Goal: Navigation & Orientation: Find specific page/section

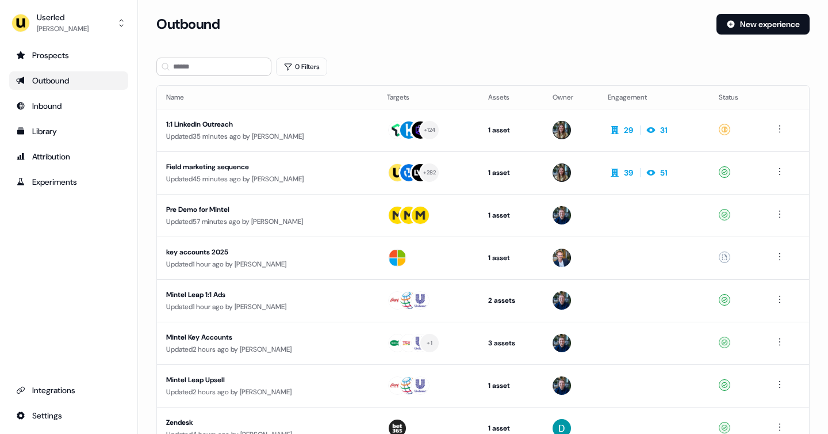
click at [62, 85] on div "Outbound" at bounding box center [68, 80] width 105 height 11
click at [67, 57] on div "Prospects" at bounding box center [68, 54] width 105 height 11
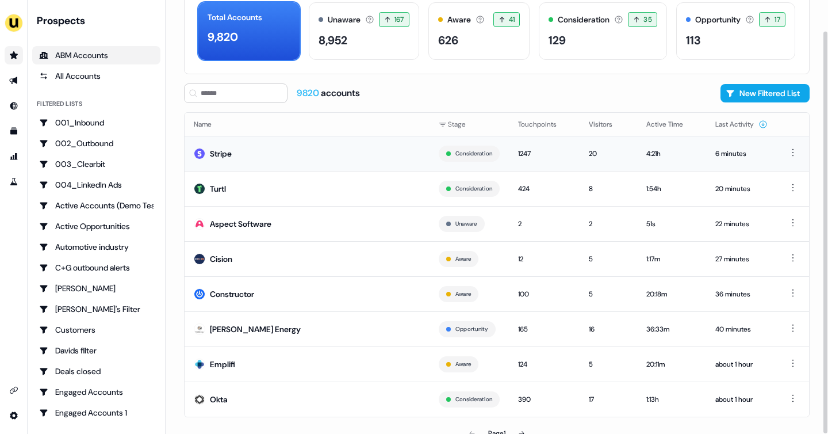
scroll to position [70, 0]
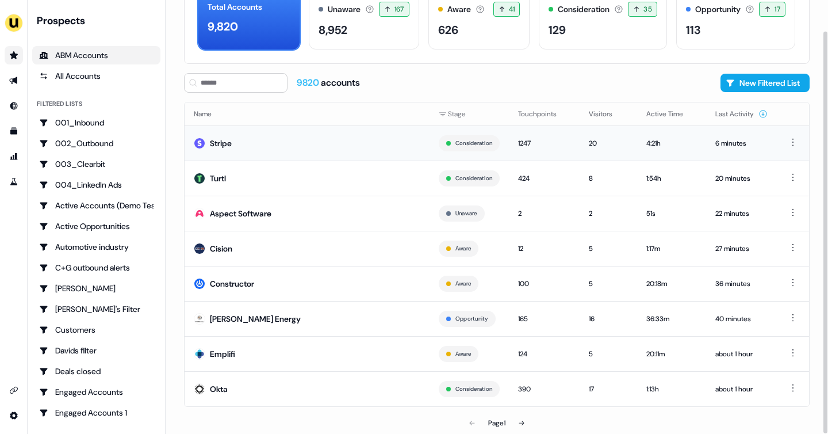
click at [267, 143] on td "Stripe" at bounding box center [307, 142] width 245 height 35
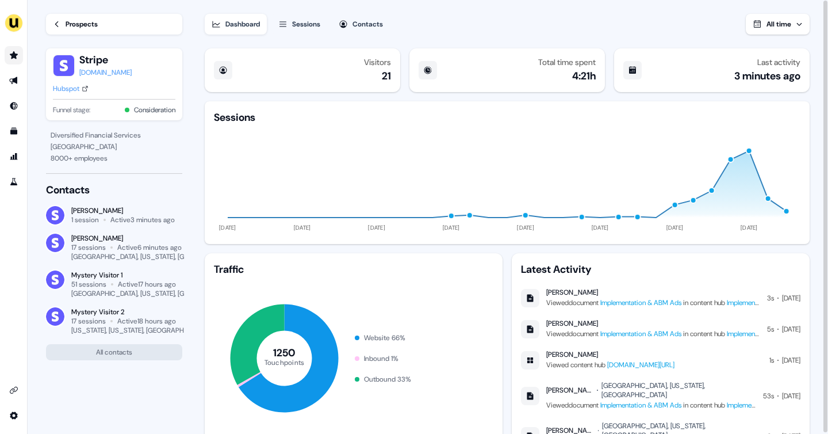
click at [622, 362] on link "app.userled.io/v/AMUKjFYMM" at bounding box center [640, 364] width 67 height 9
click at [651, 332] on link "Implementation & ABM Ads" at bounding box center [640, 333] width 81 height 9
click at [63, 26] on link "Prospects" at bounding box center [114, 24] width 136 height 21
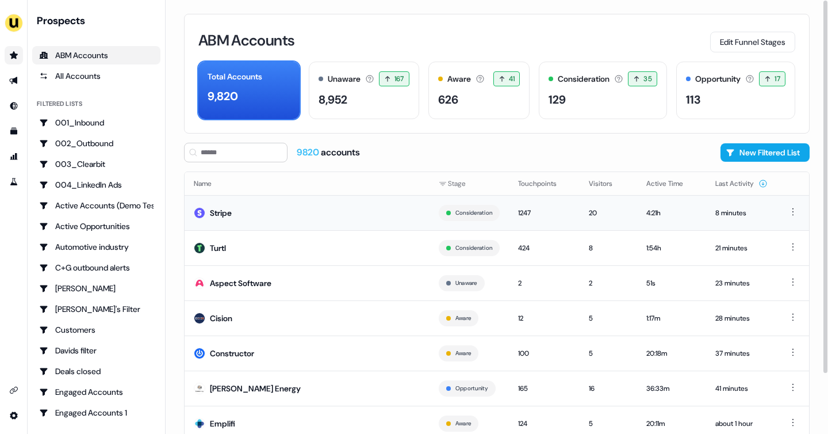
click at [269, 214] on td "Stripe" at bounding box center [307, 212] width 245 height 35
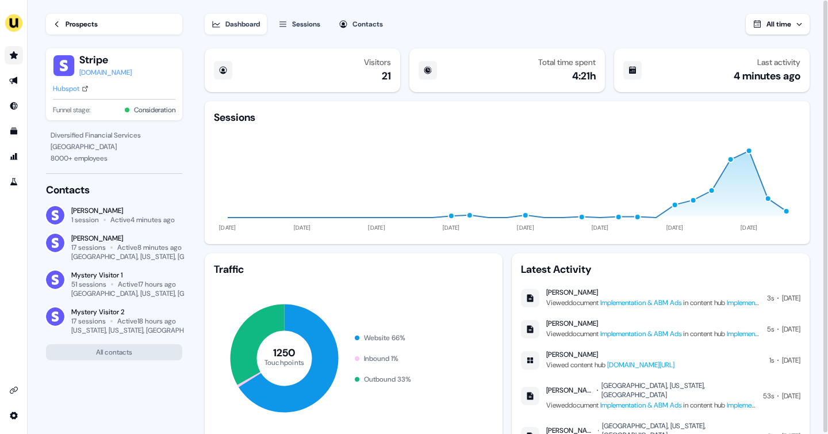
drag, startPoint x: 612, startPoint y: 290, endPoint x: 546, endPoint y: 289, distance: 65.5
click at [546, 289] on div "Gabrielle Maheux" at bounding box center [653, 291] width 214 height 9
copy div "Gabrielle Maheux"
click at [68, 21] on div "Prospects" at bounding box center [82, 23] width 32 height 11
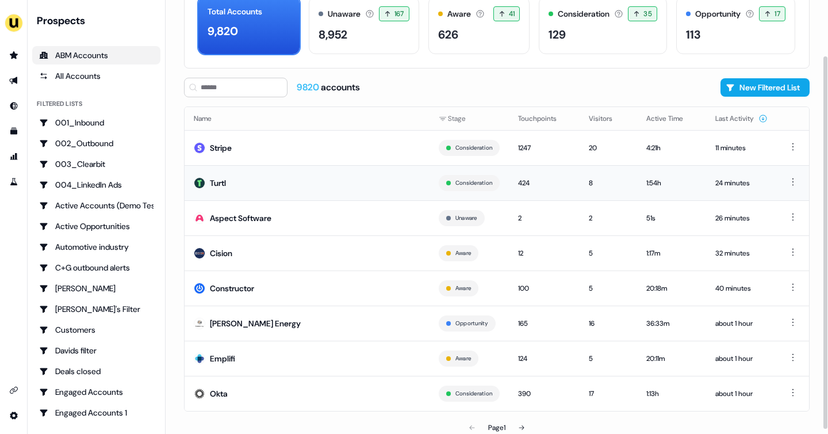
scroll to position [70, 0]
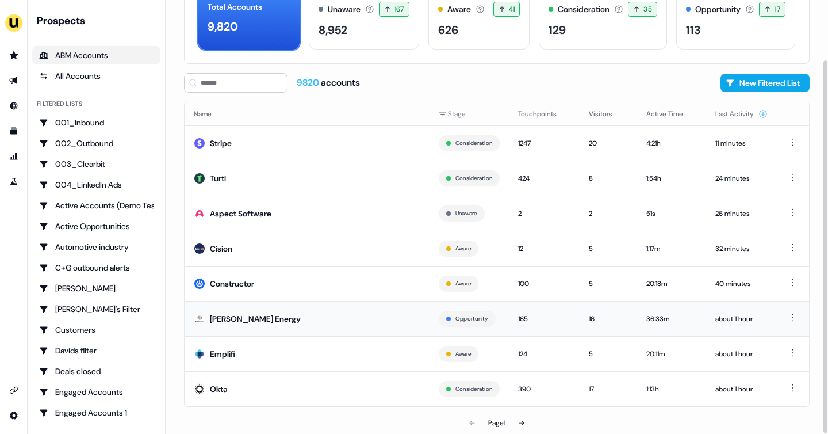
click at [267, 325] on td "[PERSON_NAME] Energy" at bounding box center [307, 318] width 245 height 35
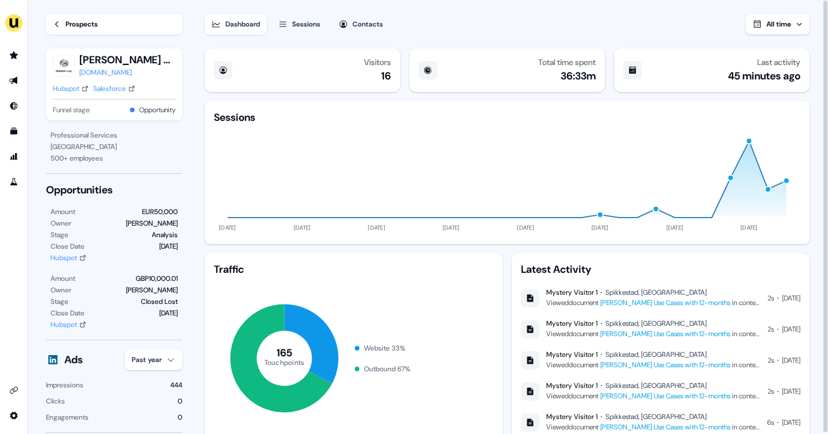
click at [140, 26] on link "Prospects" at bounding box center [114, 24] width 136 height 21
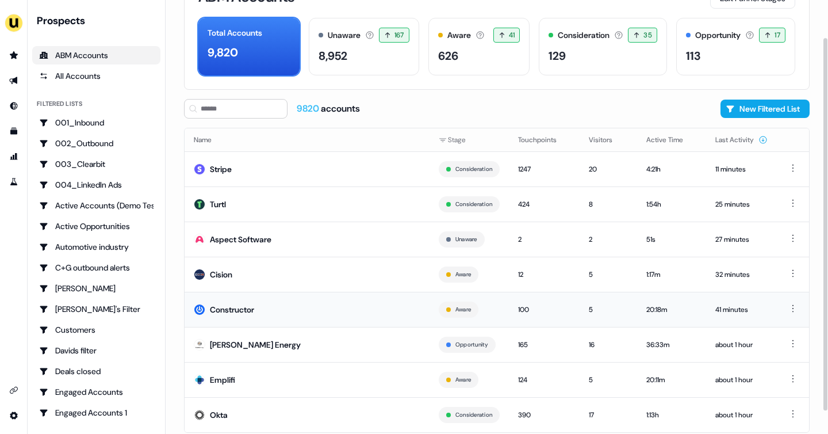
scroll to position [70, 0]
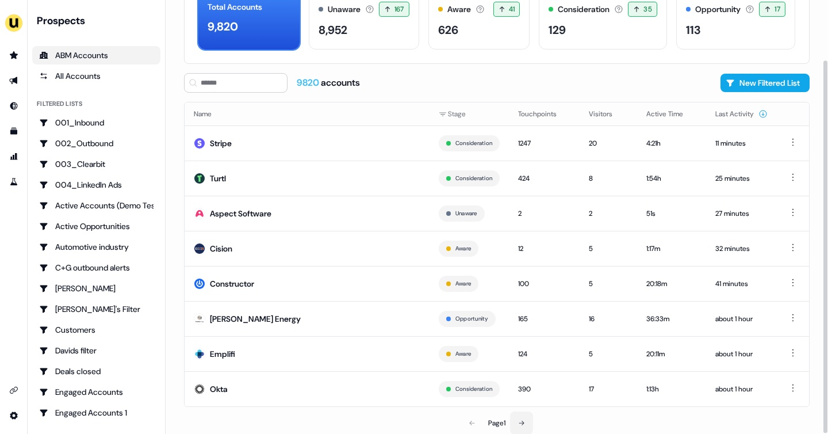
click at [526, 417] on button at bounding box center [521, 422] width 23 height 23
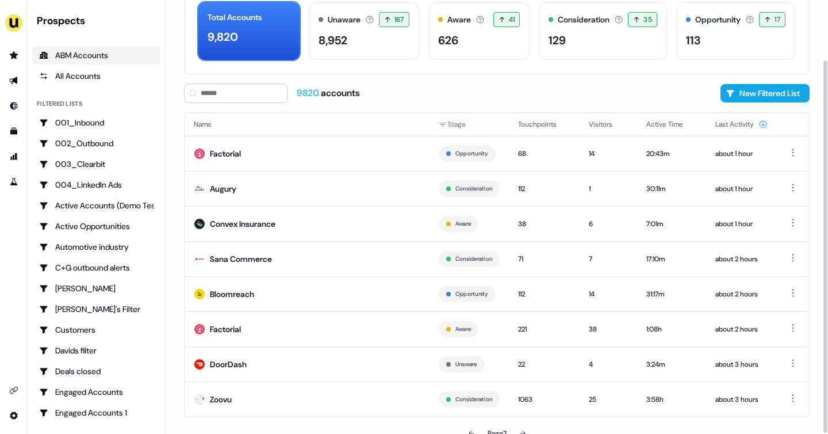
scroll to position [70, 0]
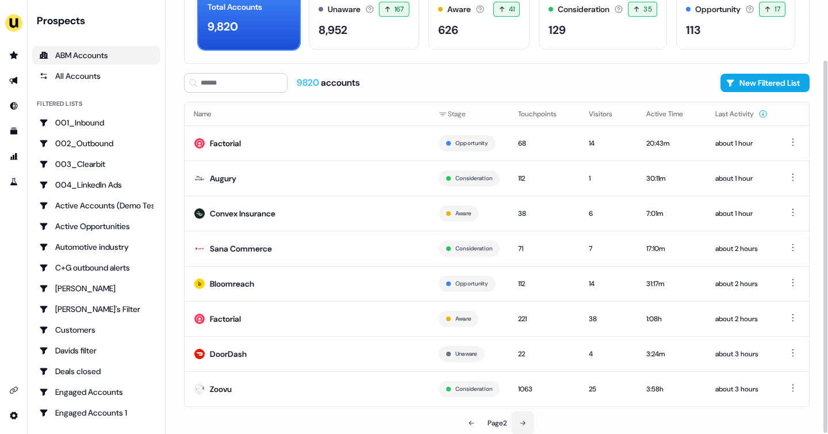
click at [527, 418] on button at bounding box center [522, 422] width 23 height 23
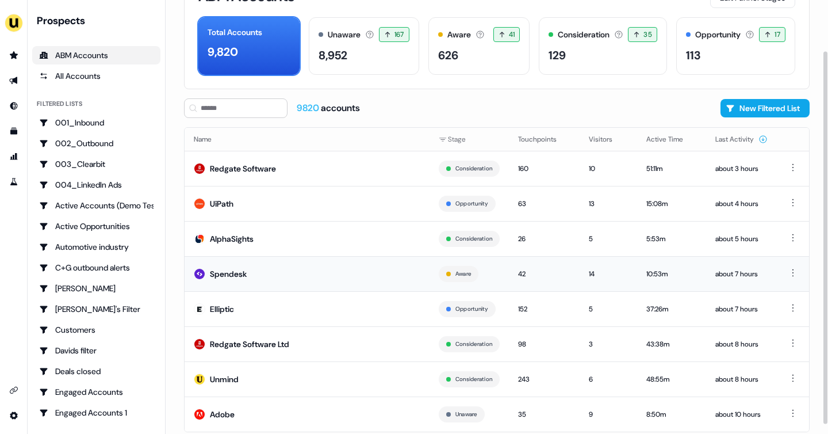
scroll to position [62, 0]
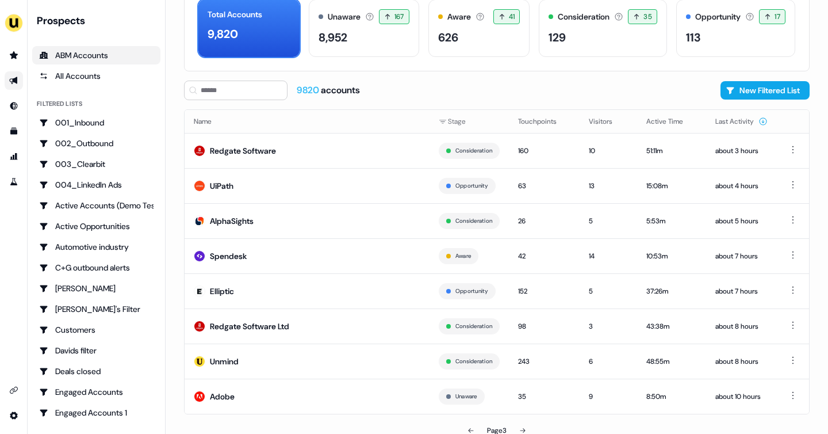
click at [20, 81] on link "Go to outbound experience" at bounding box center [14, 80] width 18 height 18
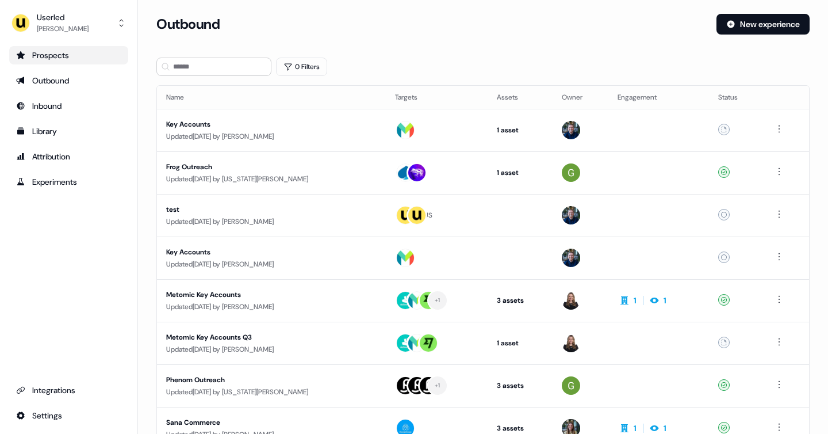
click at [43, 56] on div "Prospects" at bounding box center [68, 54] width 105 height 11
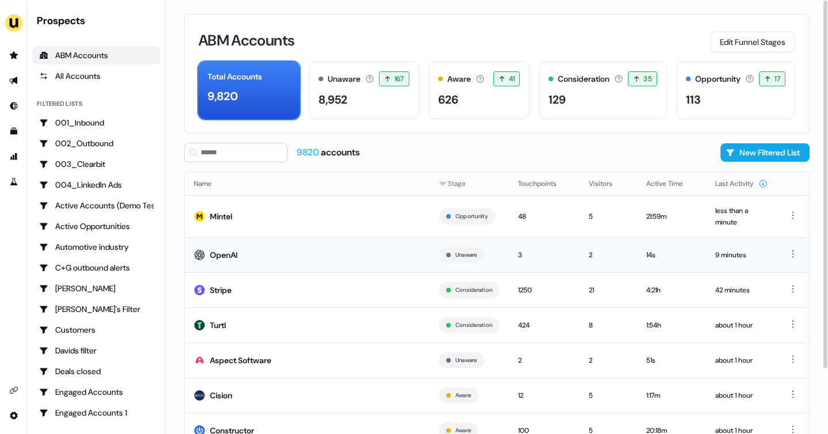
click at [287, 249] on td "OpenAI" at bounding box center [307, 254] width 245 height 35
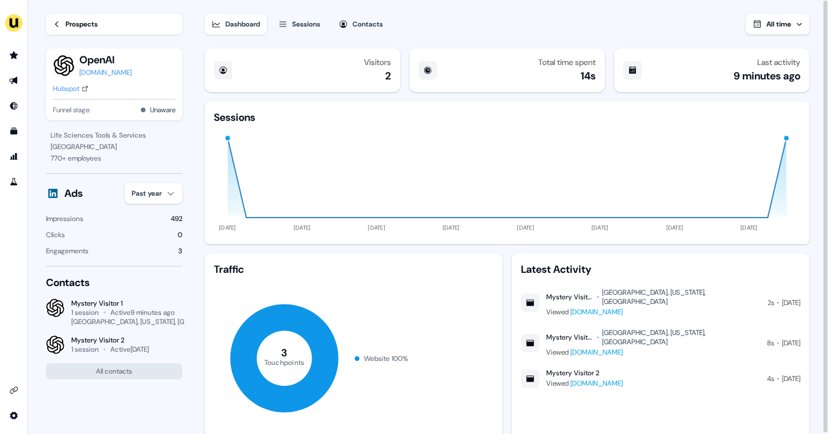
click at [116, 23] on link "Prospects" at bounding box center [114, 24] width 136 height 21
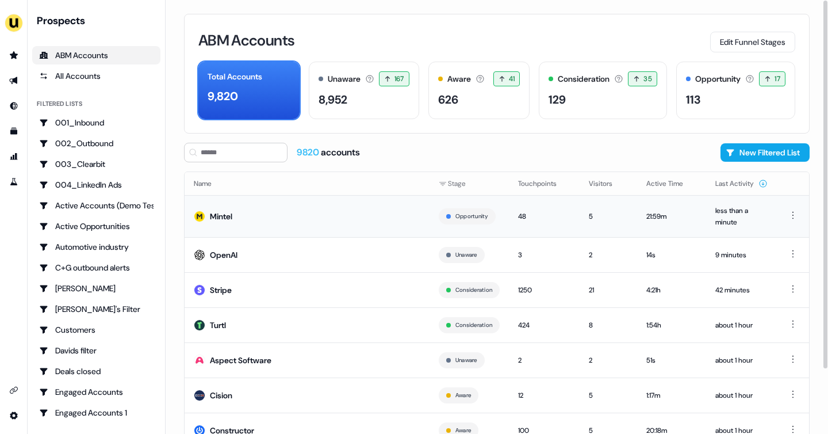
click at [281, 223] on td "Mintel" at bounding box center [307, 216] width 245 height 42
